Goal: Information Seeking & Learning: Learn about a topic

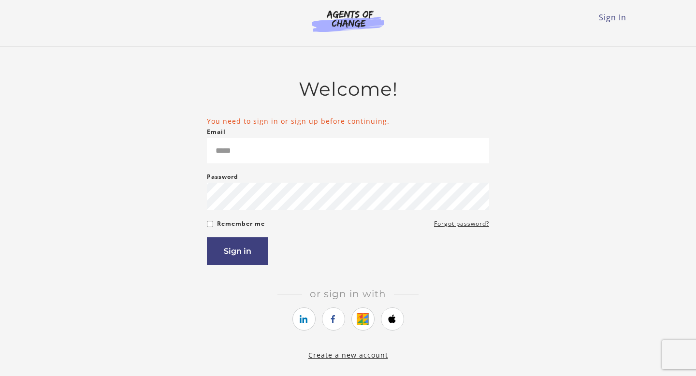
click at [366, 324] on icon "https://courses.thinkific.com/users/auth/google?ss%5Breferral%5D=&ss%5Buser_ret…" at bounding box center [362, 319] width 12 height 12
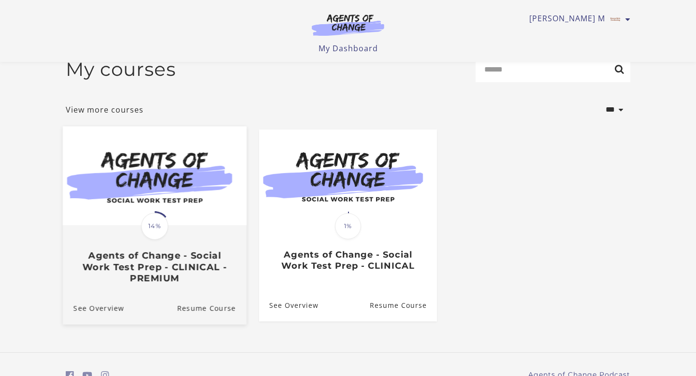
scroll to position [67, 0]
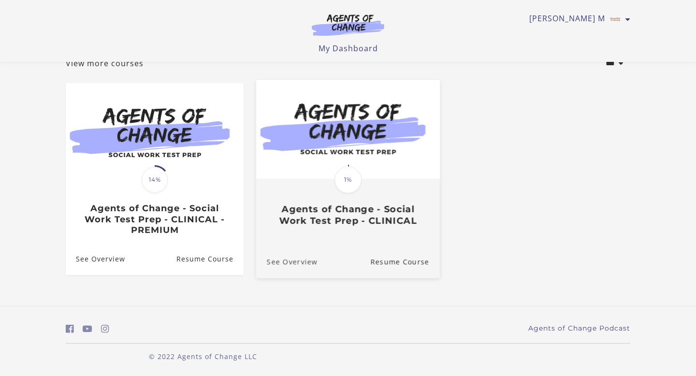
click at [300, 257] on link "See Overview" at bounding box center [286, 261] width 61 height 32
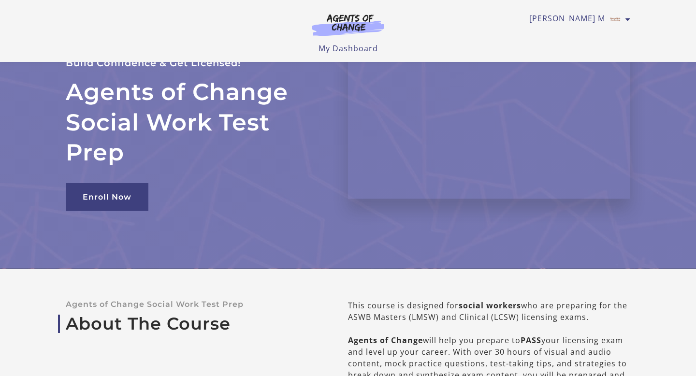
scroll to position [47, 0]
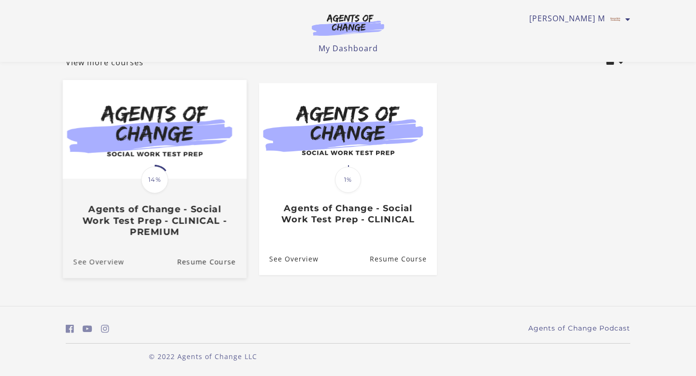
click at [86, 262] on link "See Overview" at bounding box center [93, 261] width 61 height 32
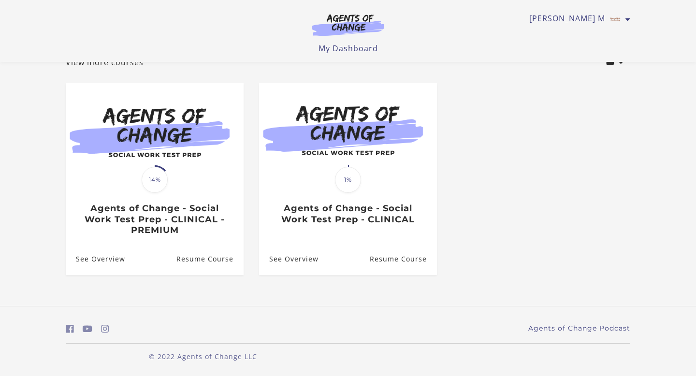
scroll to position [67, 0]
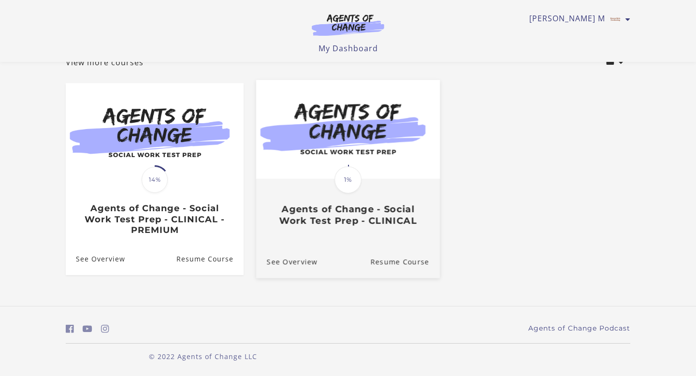
click at [335, 156] on img at bounding box center [348, 129] width 184 height 99
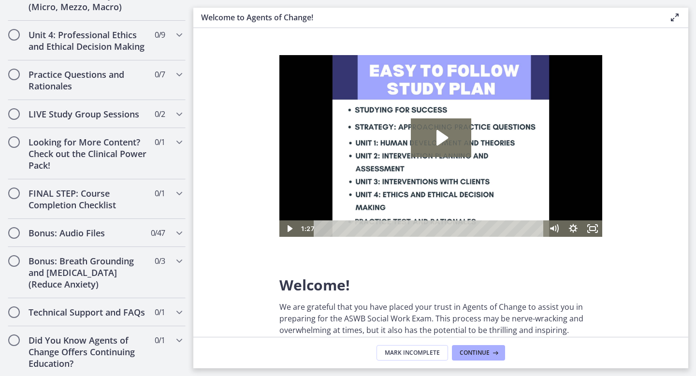
scroll to position [791, 0]
click at [125, 227] on h2 "Bonus: Audio Files" at bounding box center [87, 232] width 118 height 12
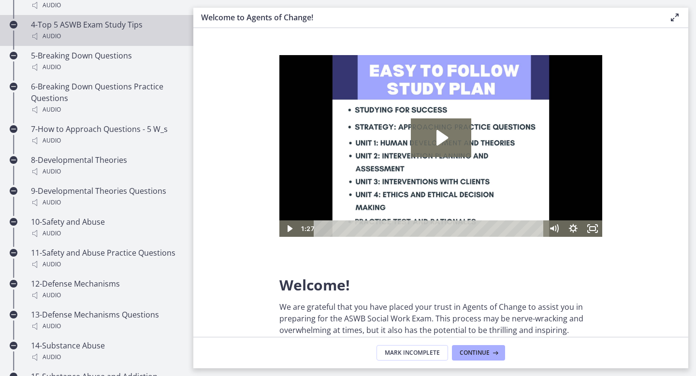
scroll to position [736, 0]
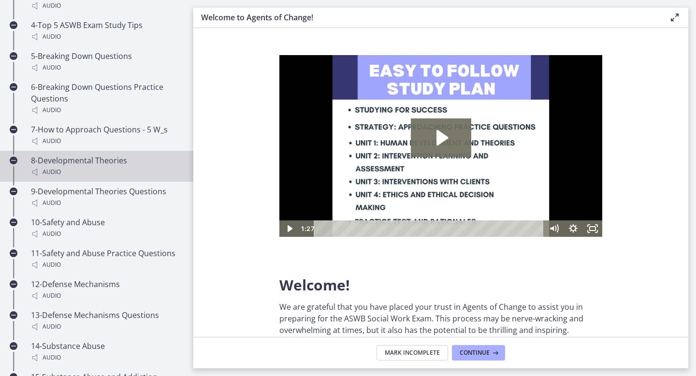
click at [112, 157] on div "8-Developmental Theories Audio" at bounding box center [106, 166] width 151 height 23
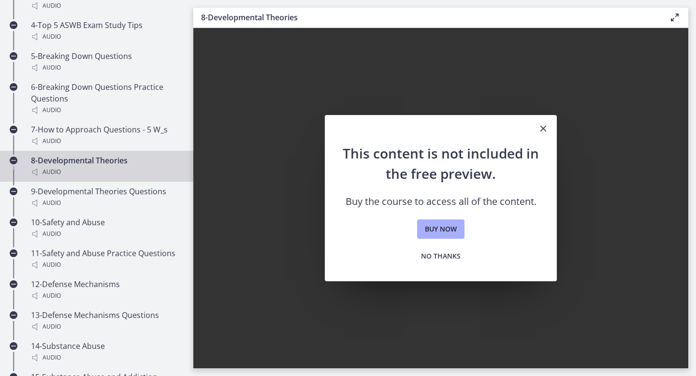
click at [538, 127] on icon "Close" at bounding box center [543, 129] width 12 height 12
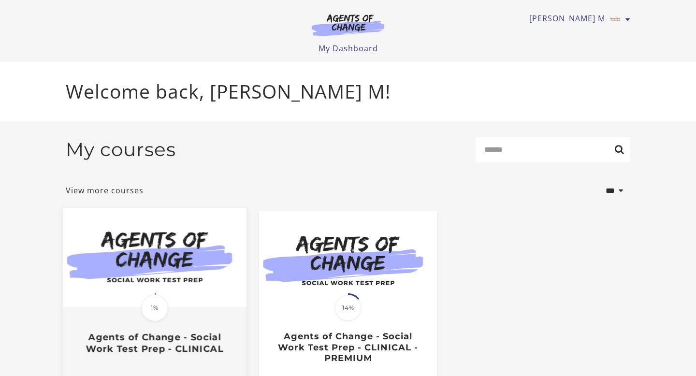
click at [163, 235] on img at bounding box center [155, 257] width 184 height 99
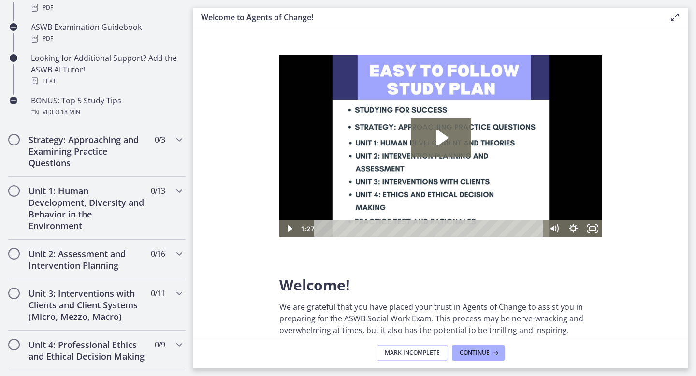
scroll to position [496, 0]
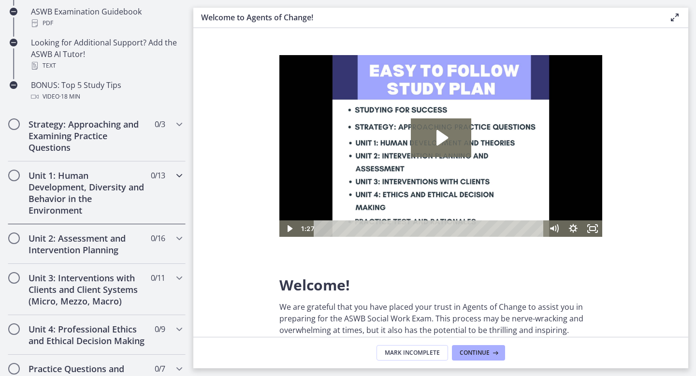
click at [127, 185] on h2 "Unit 1: Human Development, Diversity and Behavior in the Environment" at bounding box center [87, 193] width 118 height 46
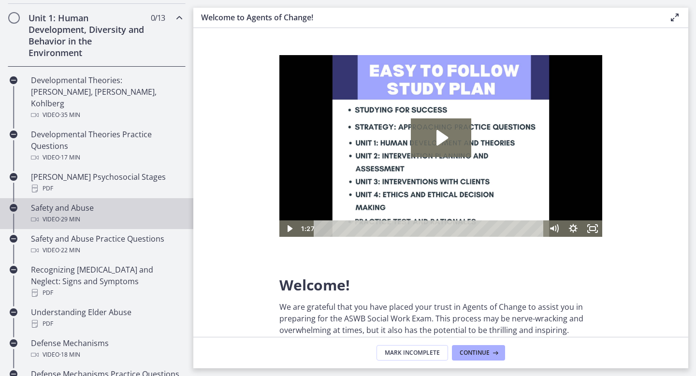
scroll to position [261, 0]
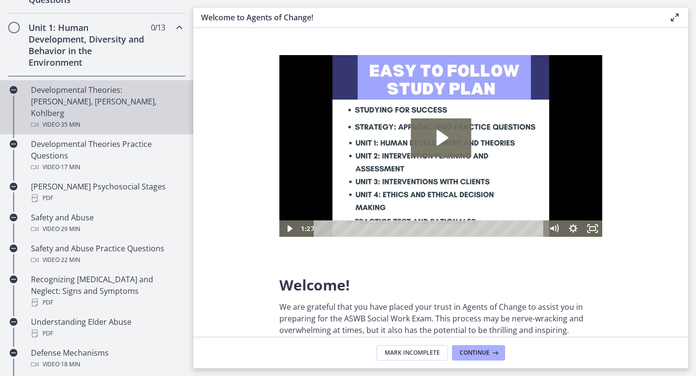
click at [95, 96] on div "Developmental Theories: Erikson, Piaget, Kohlberg Video · 35 min" at bounding box center [106, 107] width 151 height 46
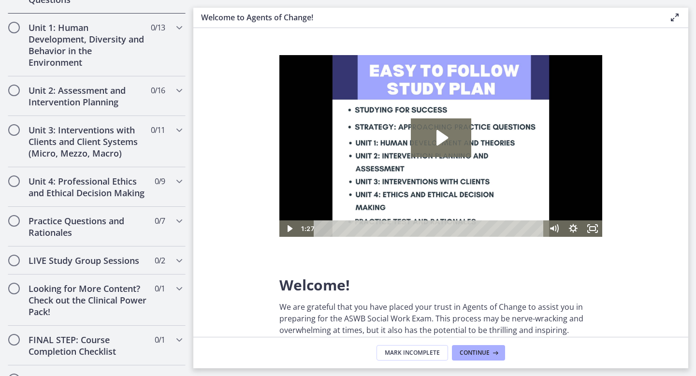
scroll to position [644, 0]
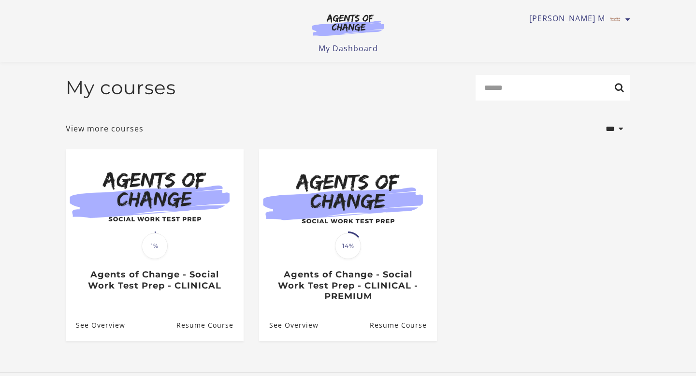
scroll to position [69, 0]
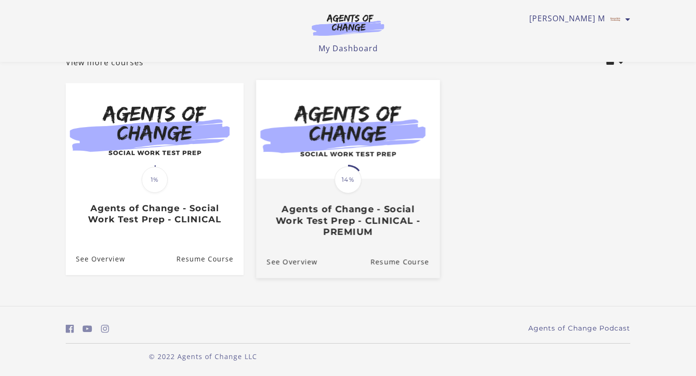
click at [329, 213] on h3 "Agents of Change - Social Work Test Prep - CLINICAL - PREMIUM" at bounding box center [348, 221] width 162 height 34
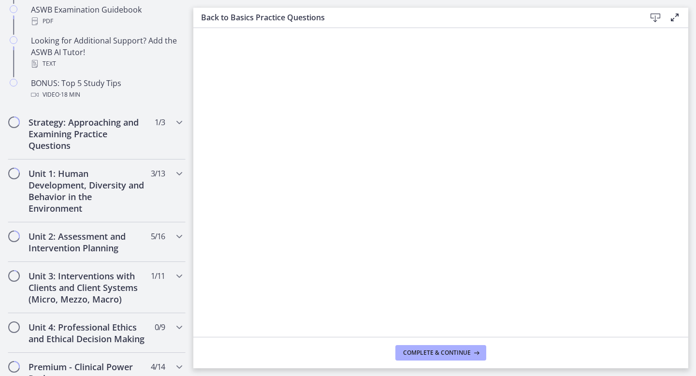
scroll to position [496, 0]
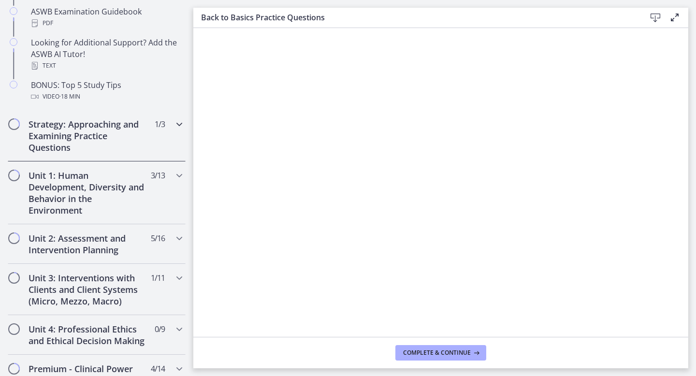
click at [90, 154] on div "Strategy: Approaching and Examining Practice Questions 1 / 3 Completed" at bounding box center [97, 135] width 178 height 51
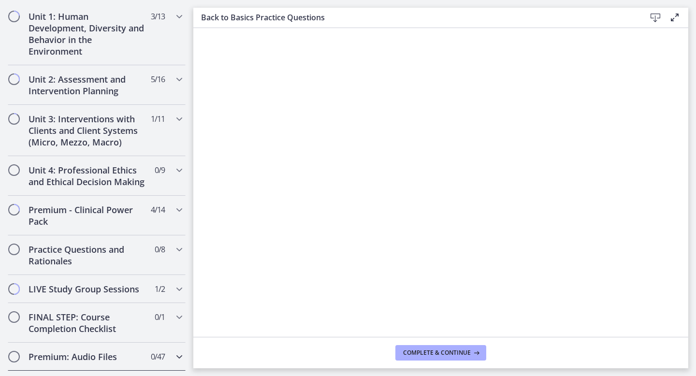
scroll to position [364, 0]
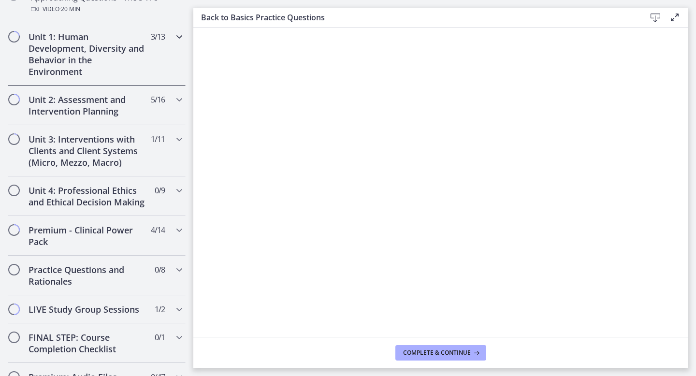
click at [116, 63] on h2 "Unit 1: Human Development, Diversity and Behavior in the Environment" at bounding box center [87, 54] width 118 height 46
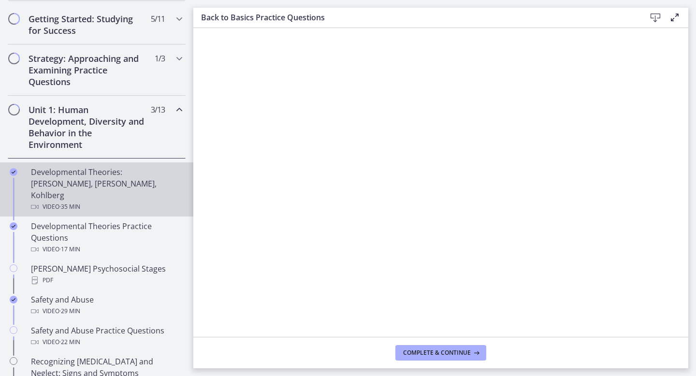
scroll to position [180, 0]
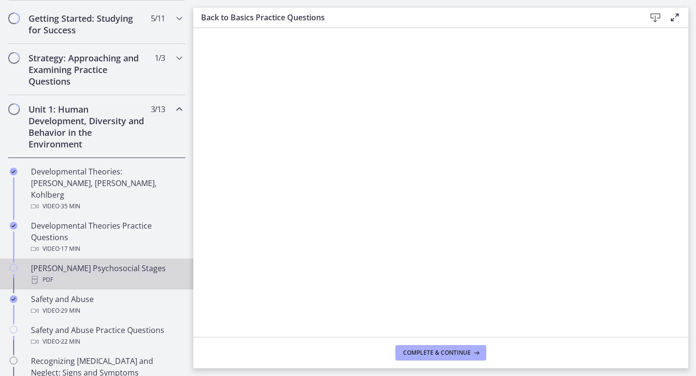
click at [91, 262] on div "[PERSON_NAME] Psychosocial Stages PDF" at bounding box center [106, 273] width 151 height 23
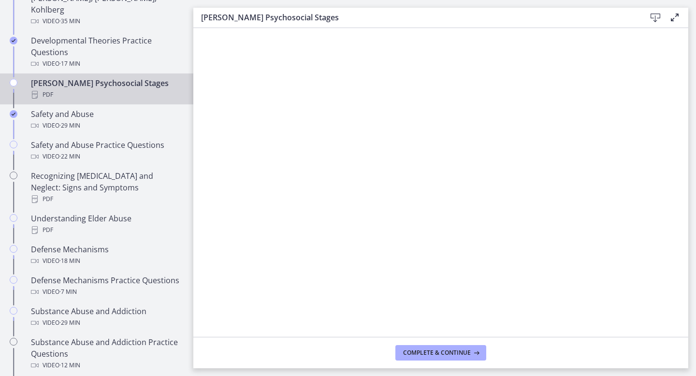
scroll to position [383, 0]
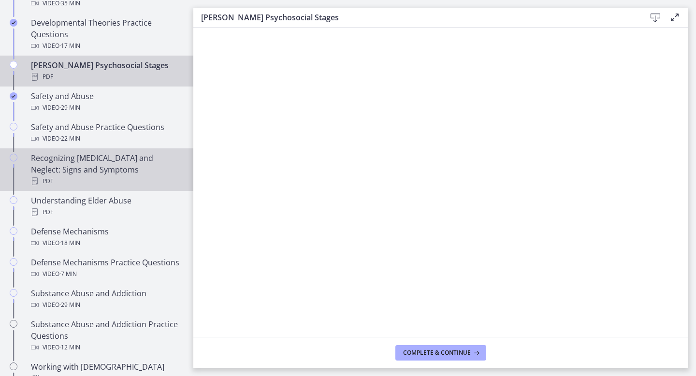
click at [104, 152] on div "Recognizing [MEDICAL_DATA] and Neglect: Signs and Symptoms PDF" at bounding box center [106, 169] width 151 height 35
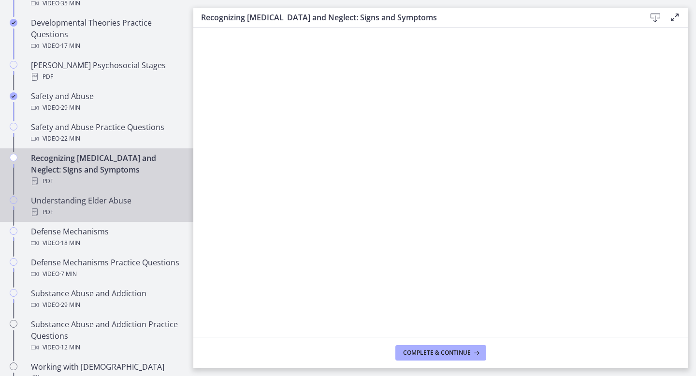
click at [89, 195] on div "Understanding Elder Abuse PDF" at bounding box center [106, 206] width 151 height 23
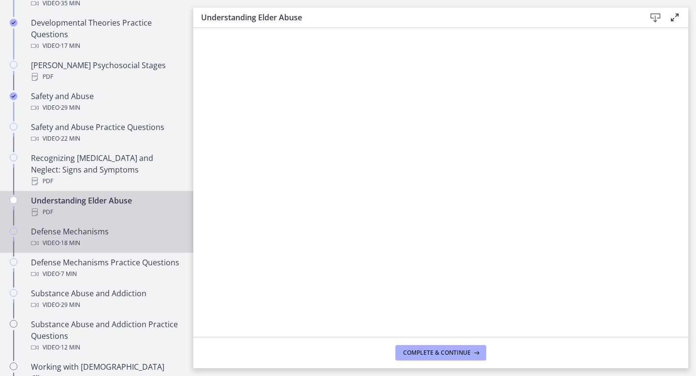
click at [118, 226] on div "Defense Mechanisms Video · 18 min" at bounding box center [106, 237] width 151 height 23
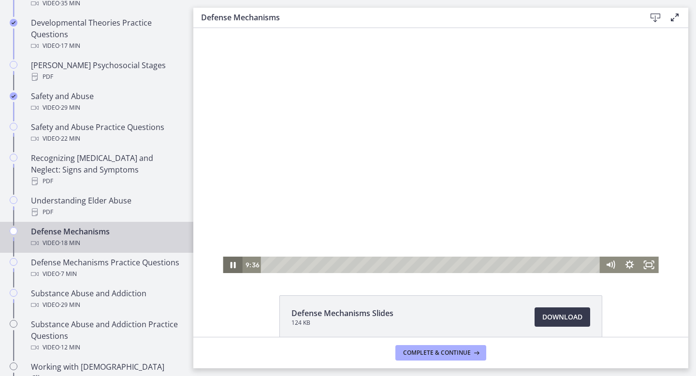
click at [226, 266] on icon "Pause" at bounding box center [232, 264] width 19 height 16
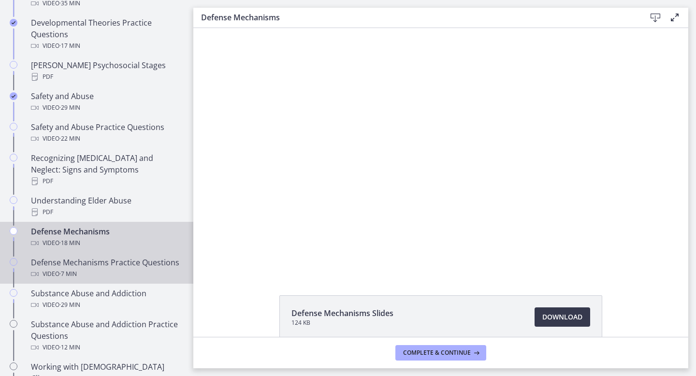
scroll to position [466, 0]
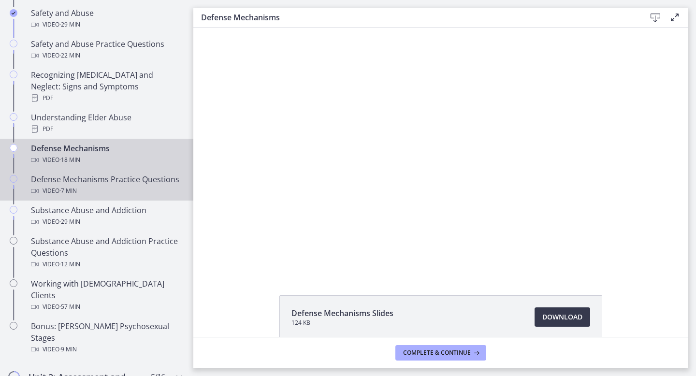
click at [148, 185] on div "Video · 7 min" at bounding box center [106, 191] width 151 height 12
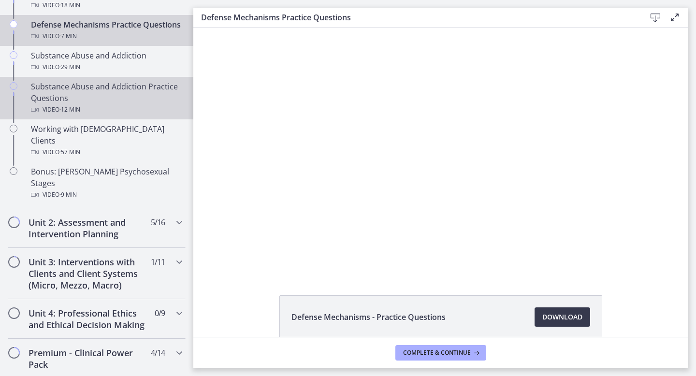
scroll to position [904, 0]
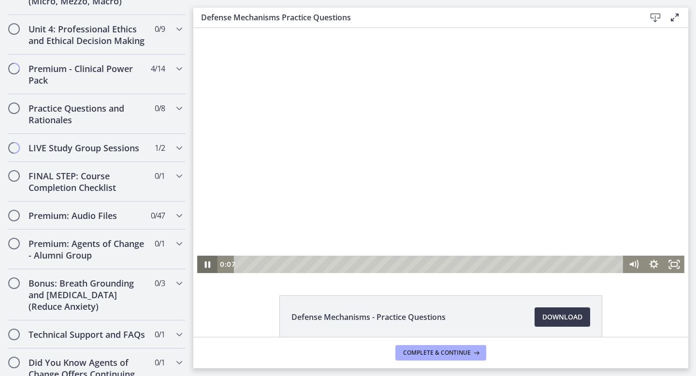
click at [203, 259] on icon "Pause" at bounding box center [207, 264] width 20 height 17
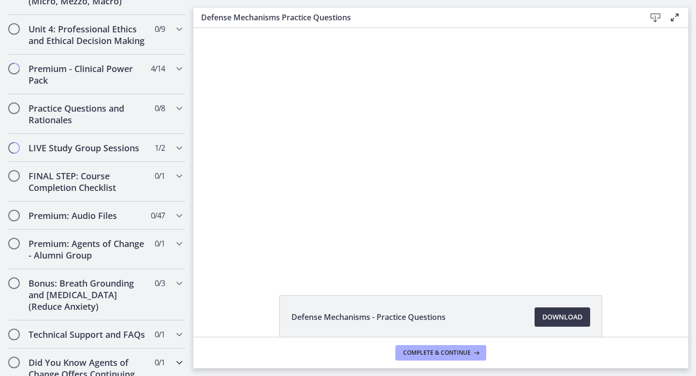
click at [108, 356] on h2 "Did You Know Agents of Change Offers Continuing Education?" at bounding box center [87, 373] width 118 height 35
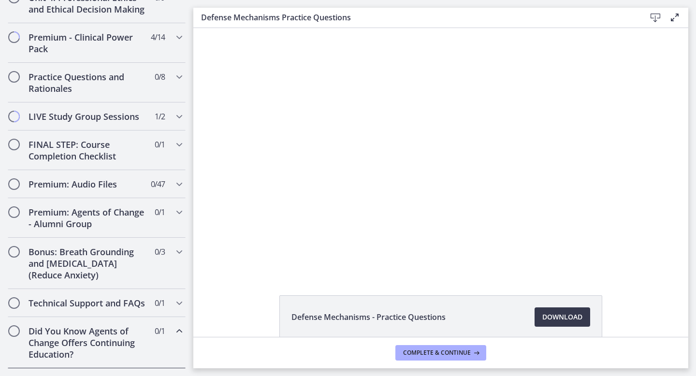
scroll to position [437, 0]
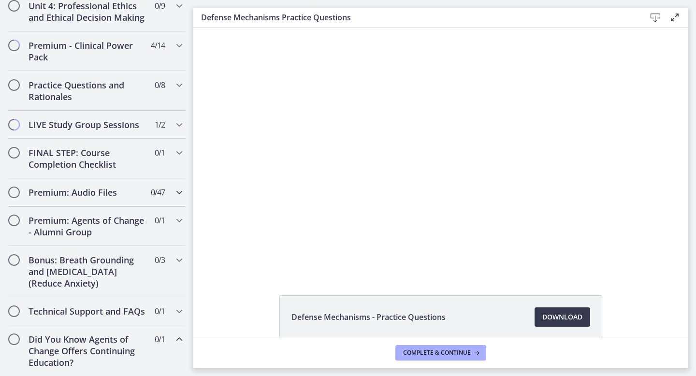
click at [106, 190] on h2 "Premium: Audio Files" at bounding box center [87, 192] width 118 height 12
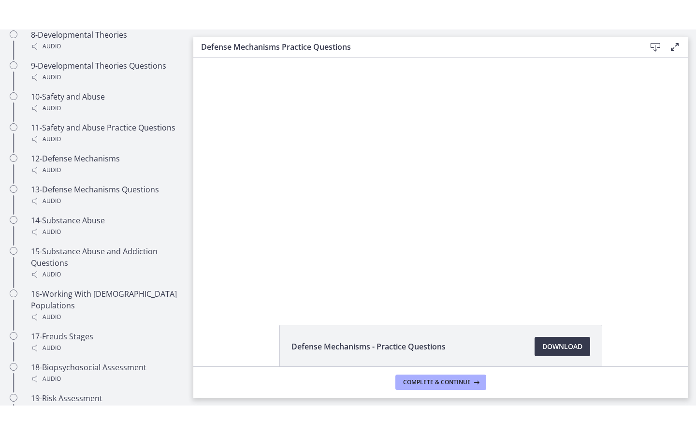
scroll to position [0, 0]
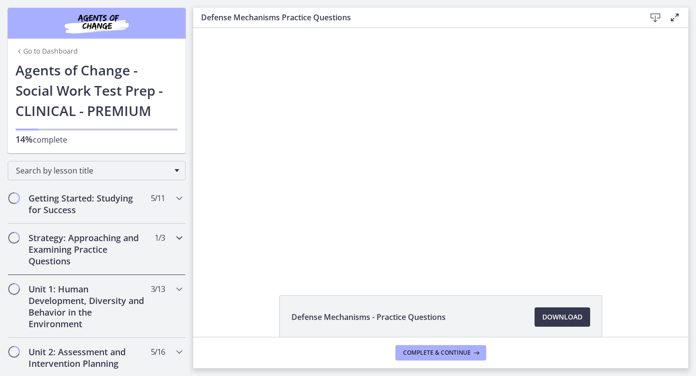
click at [89, 247] on h2 "Strategy: Approaching and Examining Practice Questions" at bounding box center [87, 249] width 118 height 35
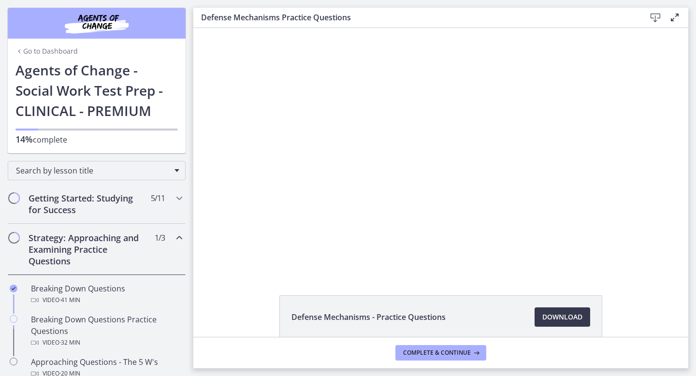
click at [97, 262] on h2 "Strategy: Approaching and Examining Practice Questions" at bounding box center [87, 249] width 118 height 35
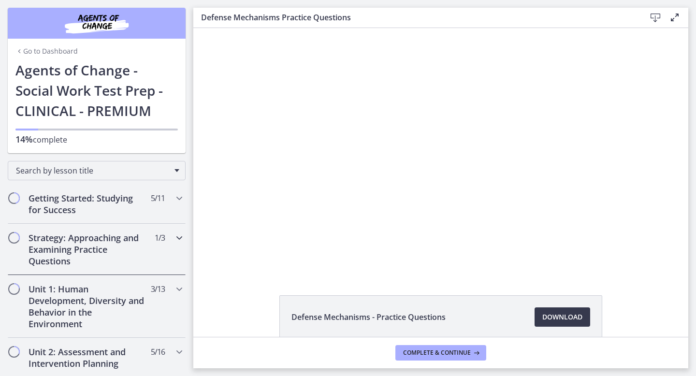
click at [97, 262] on h2 "Strategy: Approaching and Examining Practice Questions" at bounding box center [87, 249] width 118 height 35
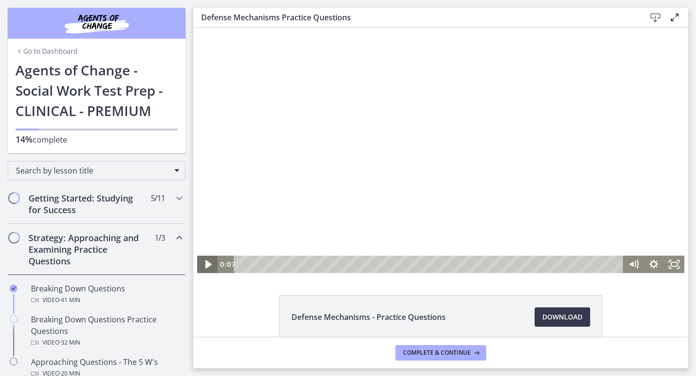
click at [204, 263] on icon "Play Video" at bounding box center [208, 264] width 24 height 21
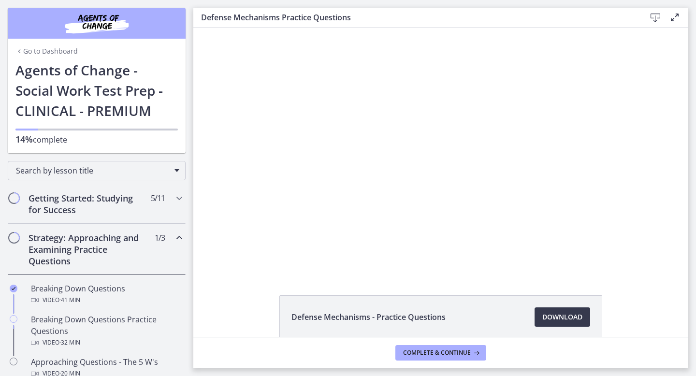
click at [680, 274] on div "Defense Mechanisms - Practice Questions Download Opens in a new window" at bounding box center [440, 182] width 495 height 309
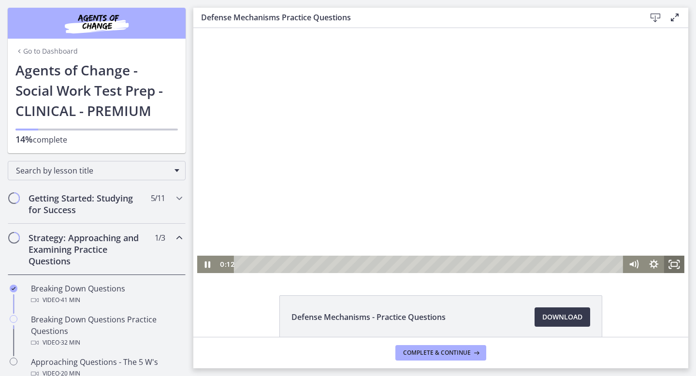
click at [676, 266] on rect "Fullscreen" at bounding box center [674, 264] width 6 height 4
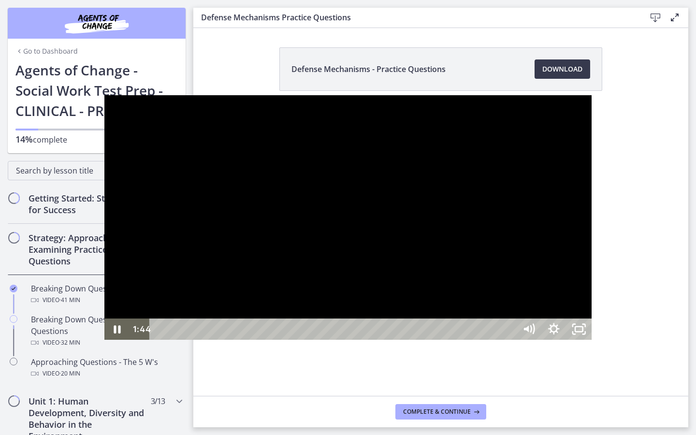
click at [254, 292] on div at bounding box center [347, 217] width 487 height 245
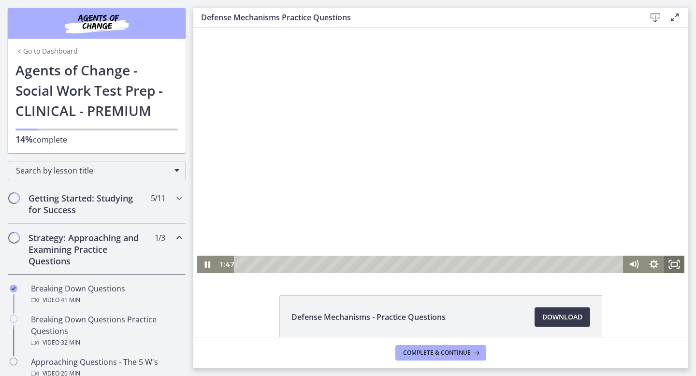
click at [676, 266] on rect "Fullscreen" at bounding box center [674, 264] width 6 height 4
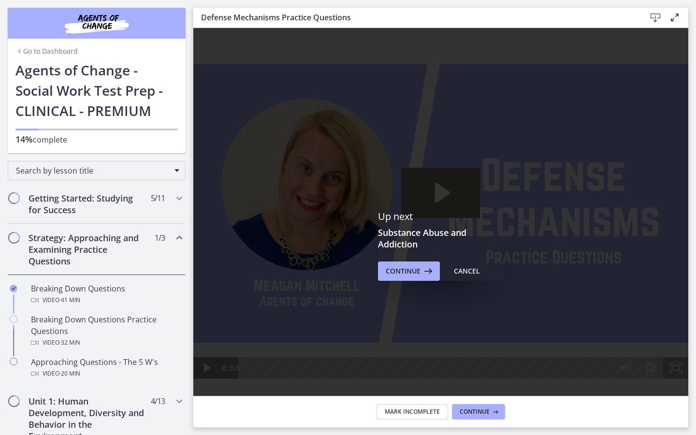
click at [688, 375] on icon "Fullscreen" at bounding box center [675, 367] width 25 height 21
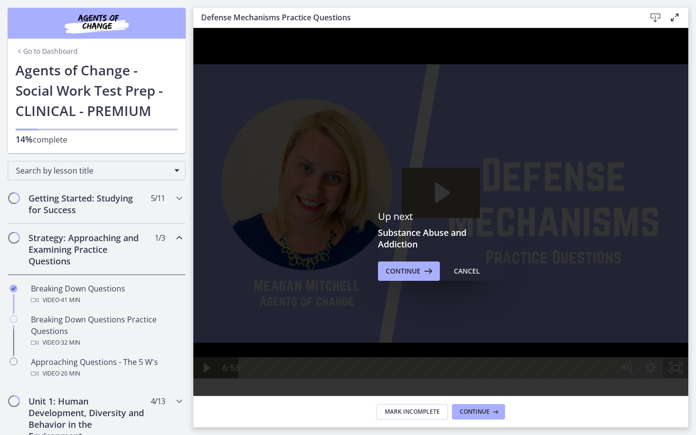
click at [688, 375] on icon "Unfullscreen" at bounding box center [675, 367] width 25 height 21
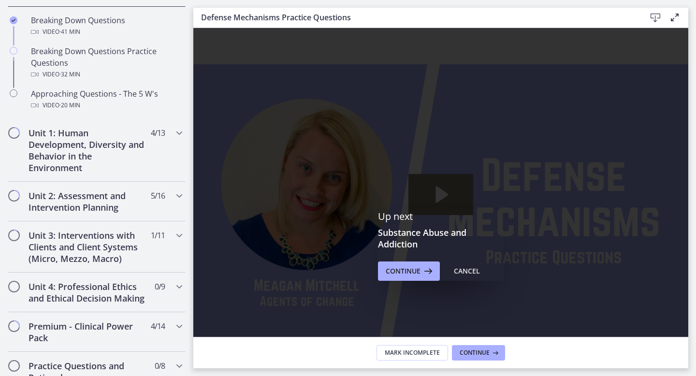
scroll to position [337, 0]
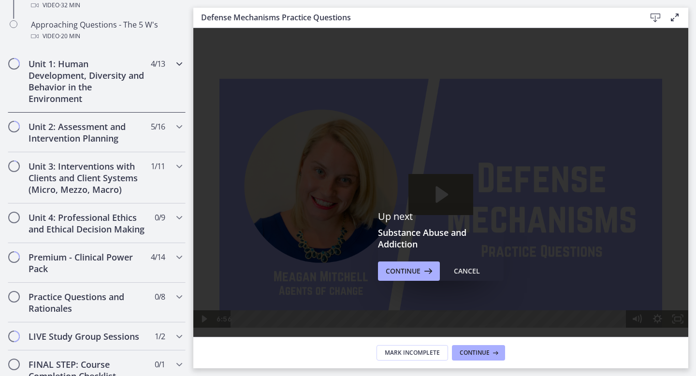
click at [129, 98] on h2 "Unit 1: Human Development, Diversity and Behavior in the Environment" at bounding box center [87, 81] width 118 height 46
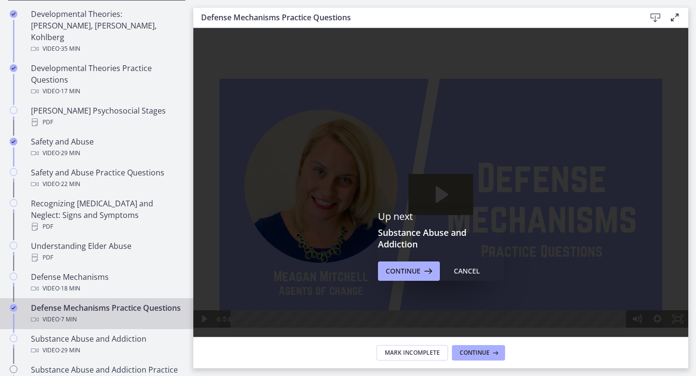
scroll to position [335, 0]
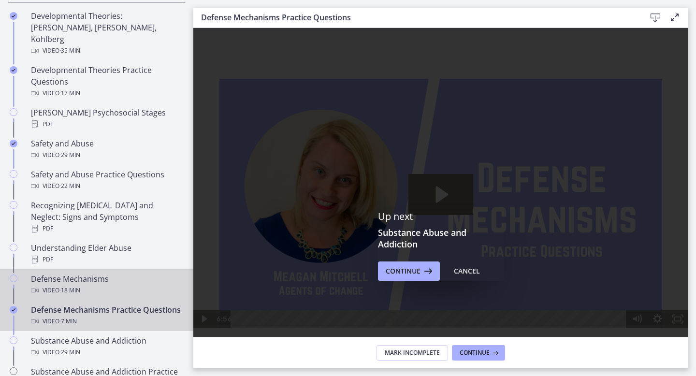
click at [98, 273] on div "Defense Mechanisms Video · 18 min" at bounding box center [106, 284] width 151 height 23
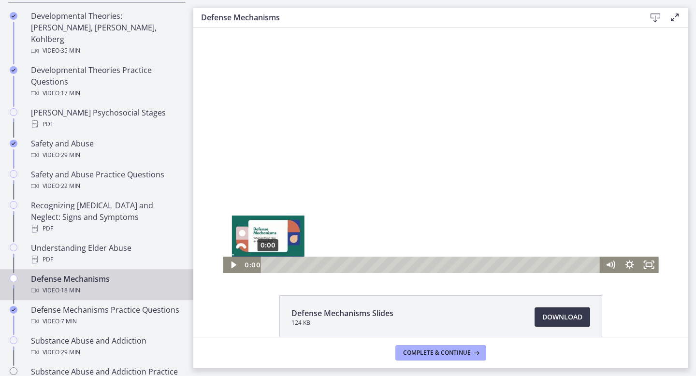
click at [268, 271] on div "0:00" at bounding box center [431, 264] width 327 height 16
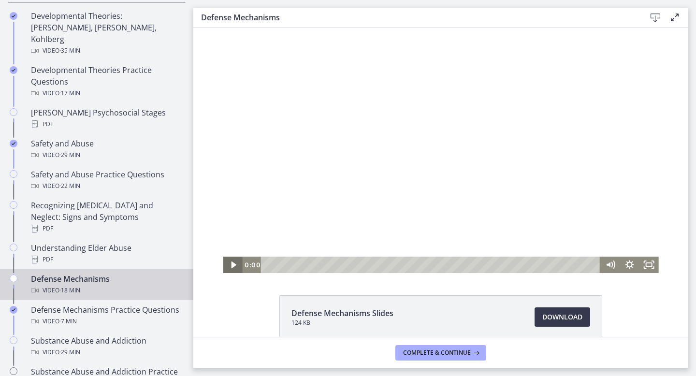
click at [233, 263] on icon "Play Video" at bounding box center [233, 264] width 5 height 7
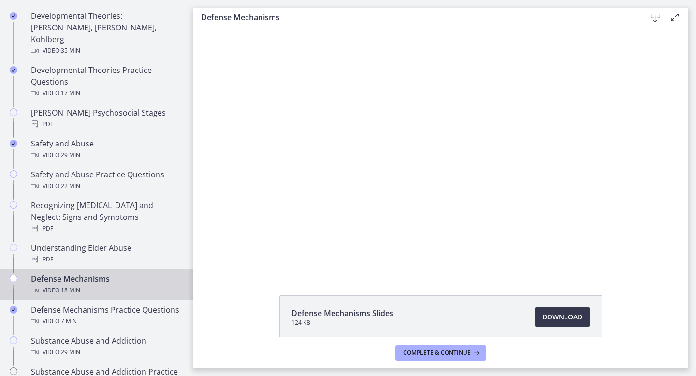
click at [223, 256] on button "Pause" at bounding box center [232, 264] width 19 height 16
click at [223, 256] on button "Play Video" at bounding box center [232, 264] width 19 height 16
click at [223, 256] on button "Pause" at bounding box center [232, 264] width 19 height 16
click at [223, 256] on button "Play Video" at bounding box center [232, 264] width 19 height 16
click at [223, 256] on button "Pause" at bounding box center [232, 264] width 19 height 16
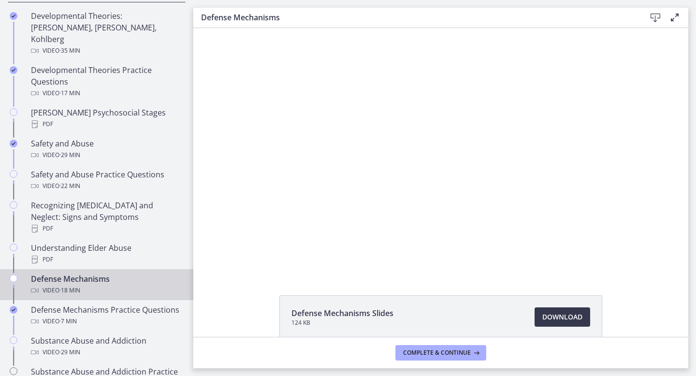
click at [223, 256] on button "Play Video" at bounding box center [232, 264] width 19 height 16
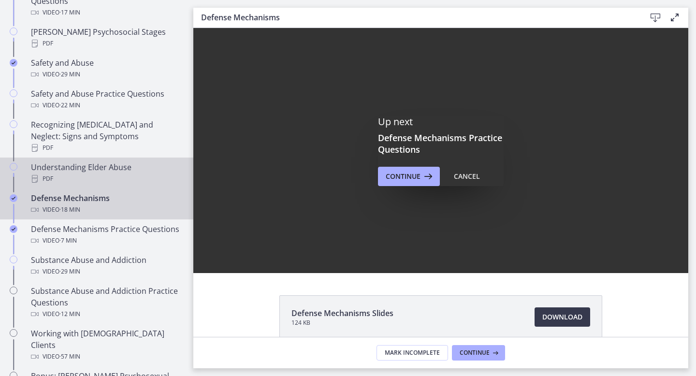
scroll to position [435, 0]
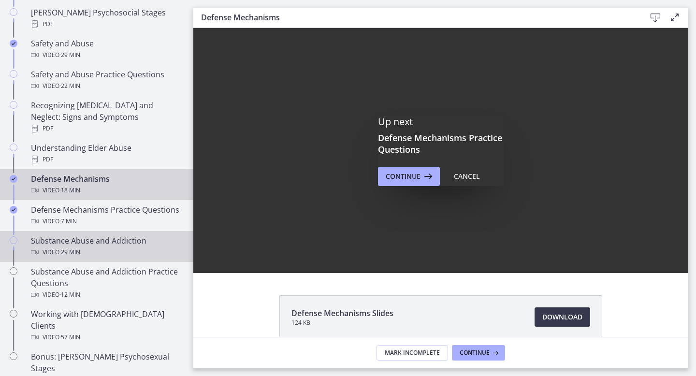
click at [98, 246] on div "Video · 29 min" at bounding box center [106, 252] width 151 height 12
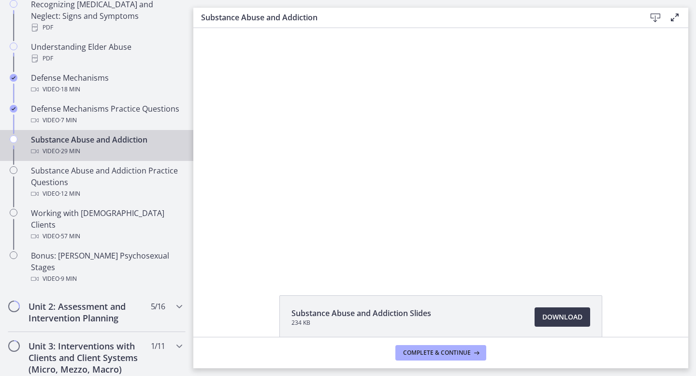
scroll to position [514, 0]
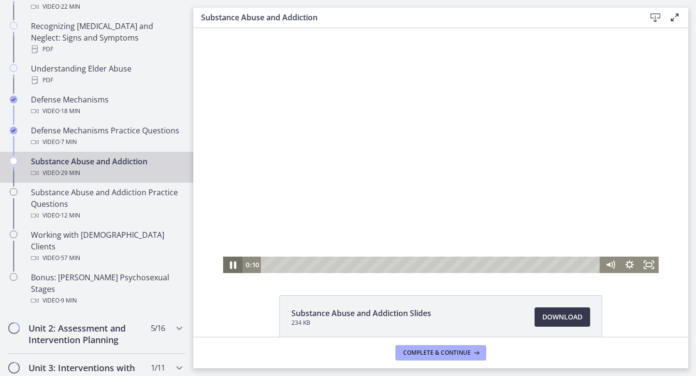
click at [228, 265] on icon "Pause" at bounding box center [232, 265] width 23 height 20
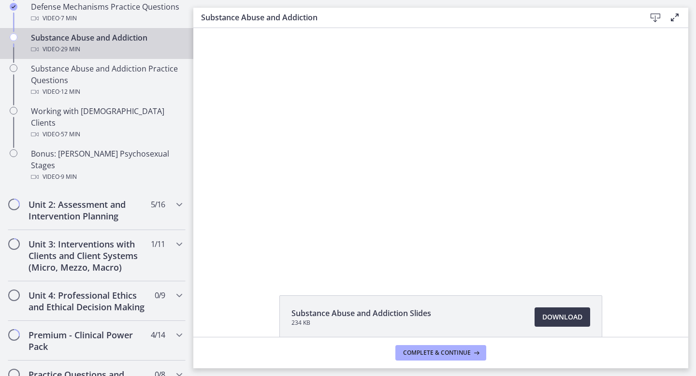
scroll to position [624, 0]
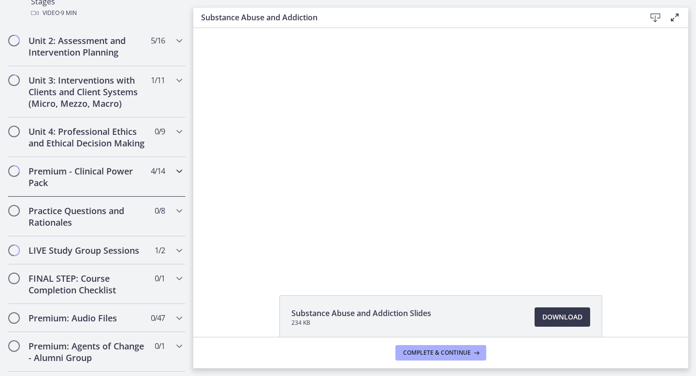
click at [118, 165] on h2 "Premium - Clinical Power Pack" at bounding box center [87, 176] width 118 height 23
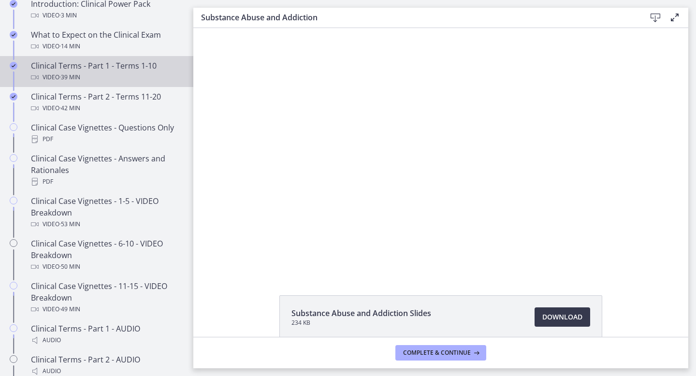
scroll to position [495, 0]
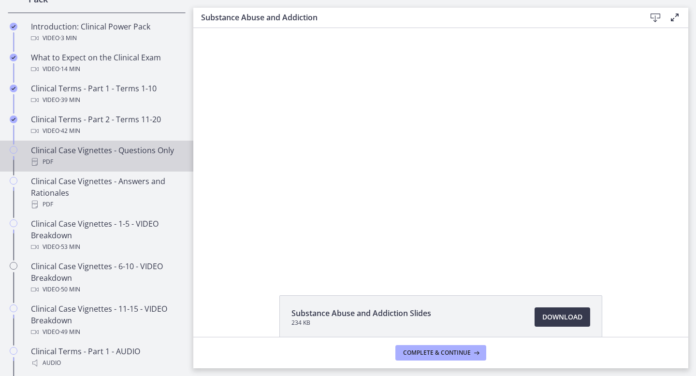
click at [124, 152] on div "Clinical Case Vignettes - Questions Only PDF" at bounding box center [106, 155] width 151 height 23
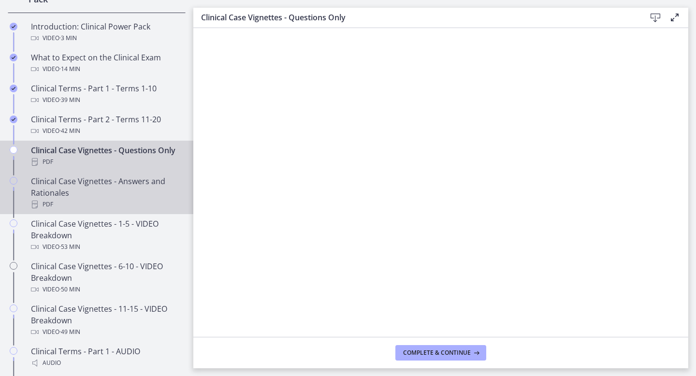
click at [144, 176] on div "Clinical Case Vignettes - Answers and Rationales PDF" at bounding box center [106, 192] width 151 height 35
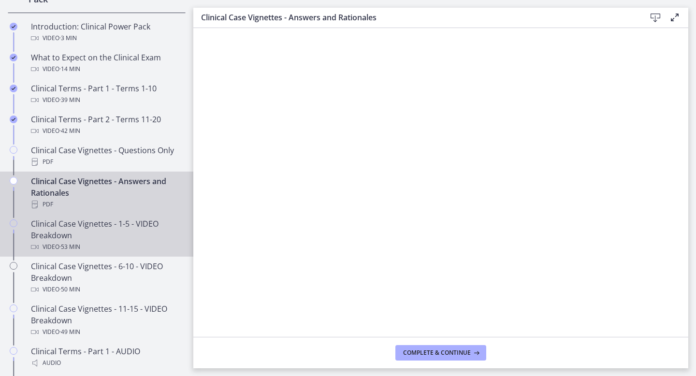
click at [77, 236] on div "Clinical Case Vignettes - 1-5 - VIDEO Breakdown Video · 53 min" at bounding box center [106, 235] width 151 height 35
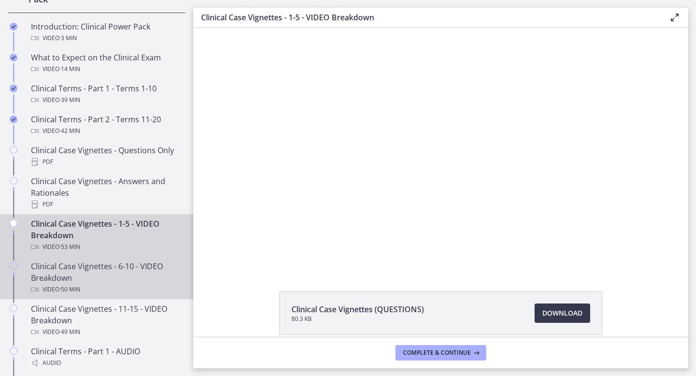
click at [64, 270] on div "Clinical Case Vignettes - 6-10 - VIDEO Breakdown Video · 50 min" at bounding box center [106, 277] width 151 height 35
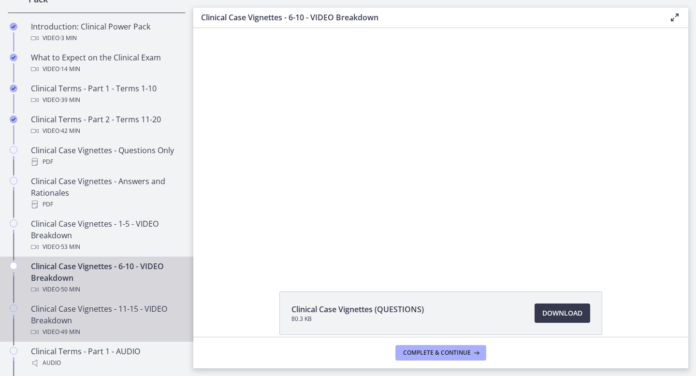
click at [67, 314] on div "Clinical Case Vignettes - 11-15 - VIDEO Breakdown Video · 49 min" at bounding box center [106, 320] width 151 height 35
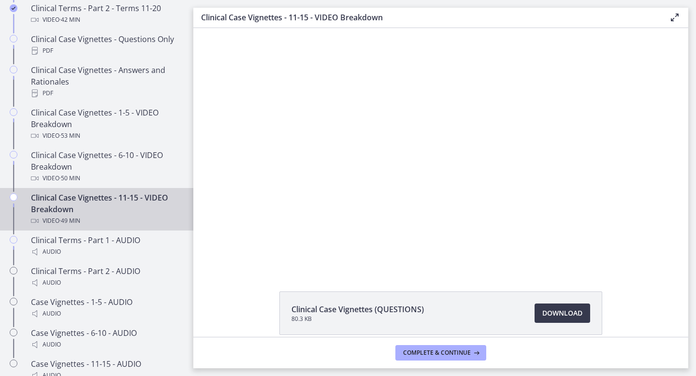
scroll to position [687, 0]
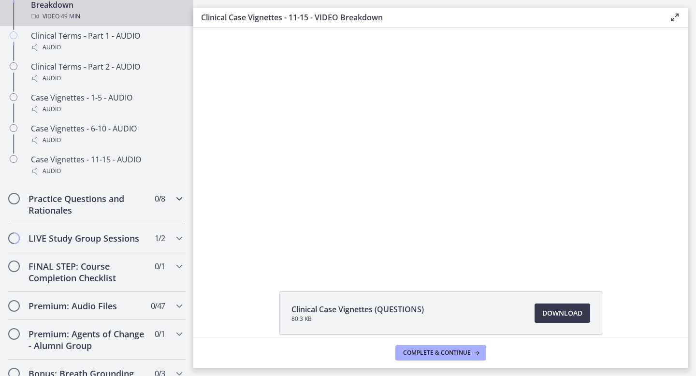
click at [88, 220] on div "Practice Questions and Rationales 0 / 8 Completed" at bounding box center [97, 205] width 178 height 40
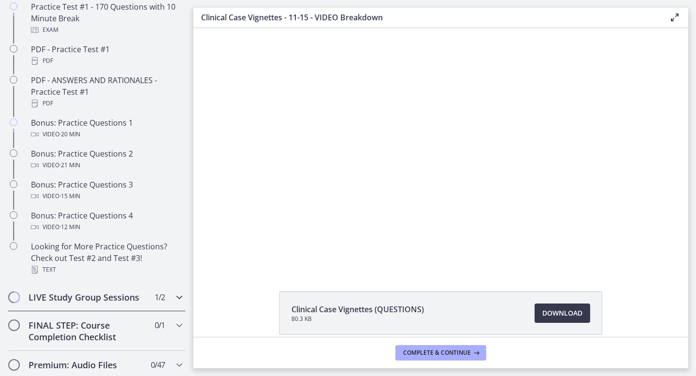
scroll to position [536, 0]
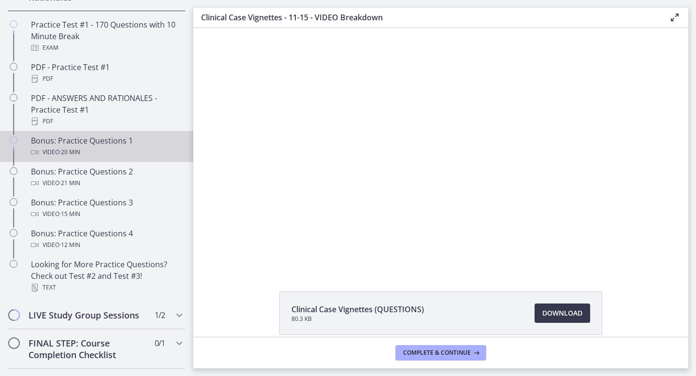
click at [115, 141] on div "Bonus: Practice Questions 1 Video · 20 min" at bounding box center [106, 146] width 151 height 23
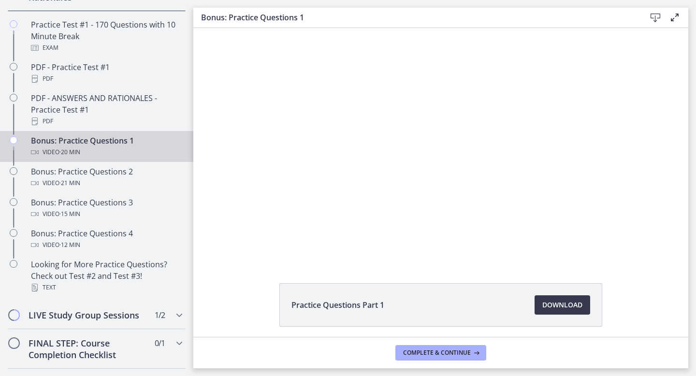
scroll to position [12, 0]
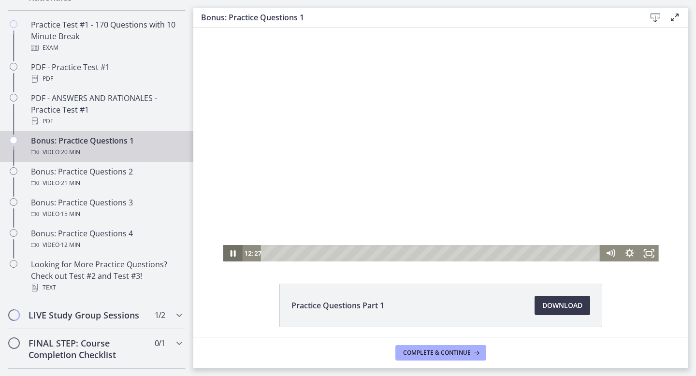
click at [232, 251] on icon "Pause" at bounding box center [232, 253] width 19 height 16
